Goal: Task Accomplishment & Management: Manage account settings

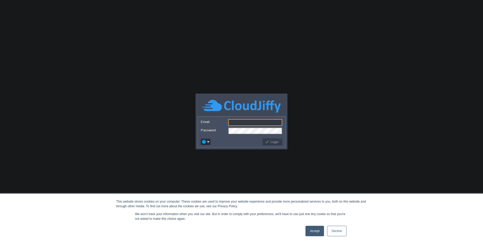
type input "[PERSON_NAME][EMAIL_ADDRESS][DOMAIN_NAME]"
click at [313, 231] on link "Accept" at bounding box center [314, 231] width 19 height 10
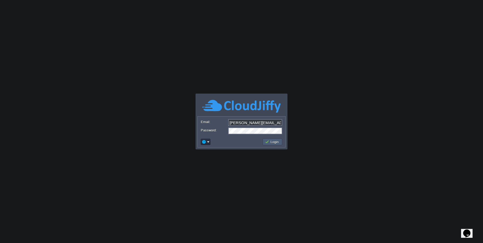
click at [279, 144] on button "Login" at bounding box center [272, 142] width 15 height 5
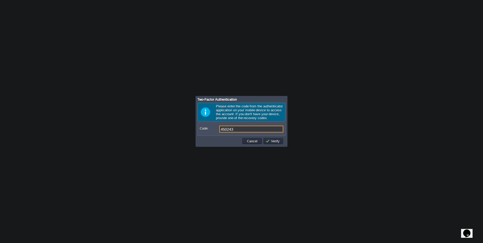
type input "450243"
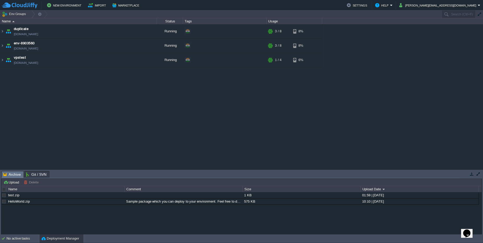
click at [58, 23] on div "Name" at bounding box center [79, 21] width 156 height 6
click at [57, 46] on td "env-8903560 [DOMAIN_NAME]" at bounding box center [78, 46] width 157 height 14
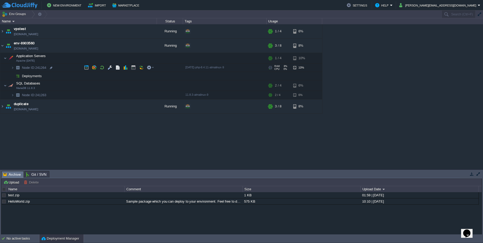
click at [45, 68] on span "Node ID: 241264" at bounding box center [34, 68] width 26 height 4
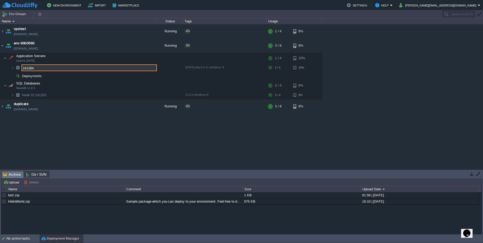
click at [45, 68] on input "241264" at bounding box center [88, 67] width 135 height 7
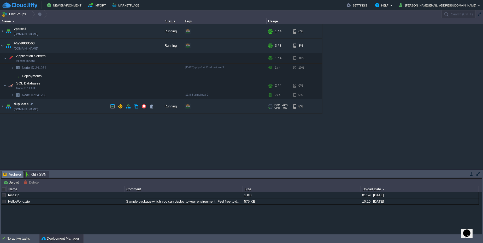
click at [45, 107] on td "duplicate [DOMAIN_NAME]" at bounding box center [78, 106] width 157 height 14
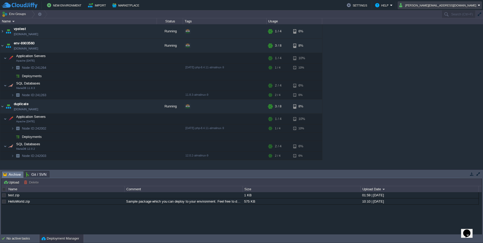
click at [453, 3] on button "[PERSON_NAME][EMAIL_ADDRESS][DOMAIN_NAME]" at bounding box center [438, 5] width 79 height 6
click at [443, 26] on link "Sign out" at bounding box center [448, 28] width 65 height 6
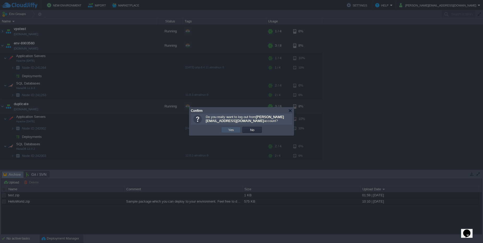
click at [234, 131] on button "Yes" at bounding box center [231, 130] width 9 height 5
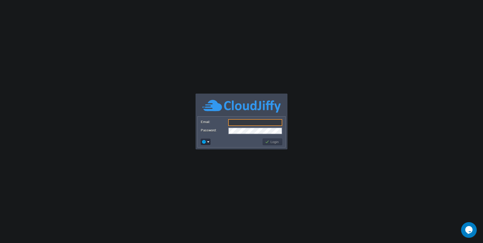
click at [234, 123] on input "Email:" at bounding box center [255, 122] width 54 height 7
type input "[PERSON_NAME][EMAIL_ADDRESS][DOMAIN_NAME]"
